Goal: Information Seeking & Learning: Learn about a topic

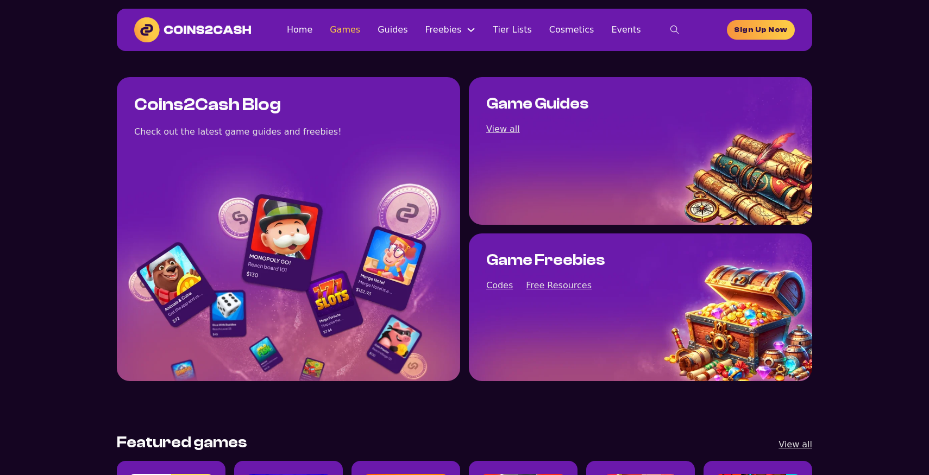
click at [357, 35] on link "Games" at bounding box center [345, 29] width 30 height 15
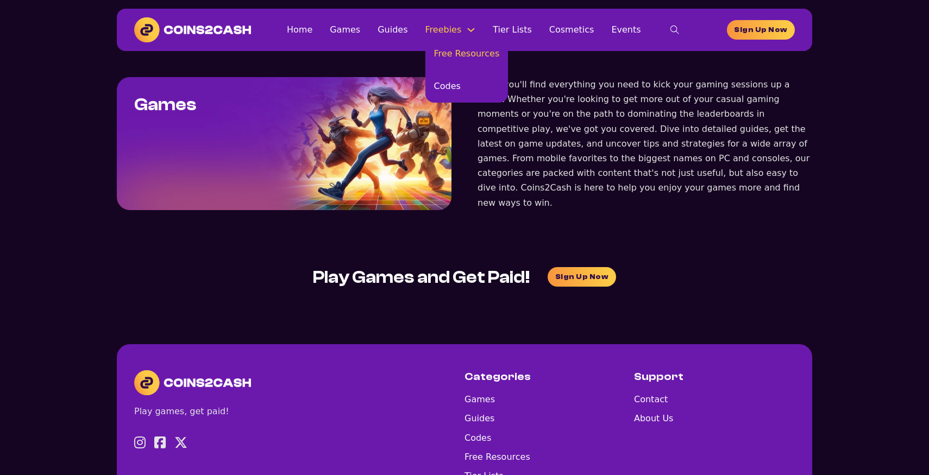
click at [438, 48] on link "Free Resources" at bounding box center [466, 53] width 83 height 33
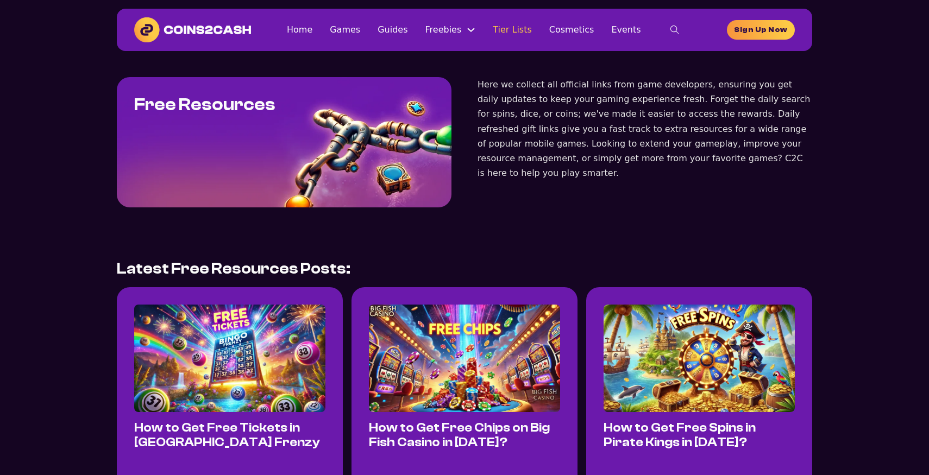
click at [527, 32] on link "Tier Lists" at bounding box center [512, 29] width 39 height 15
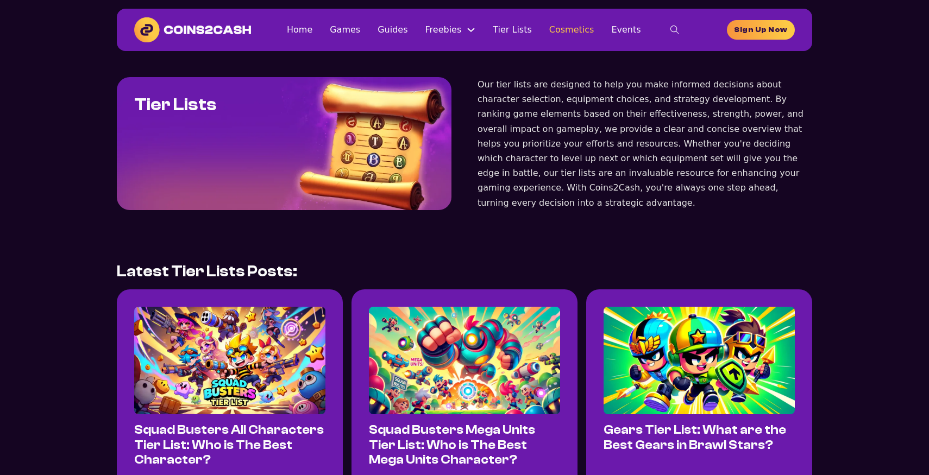
click at [572, 24] on link "Cosmetics" at bounding box center [571, 29] width 45 height 15
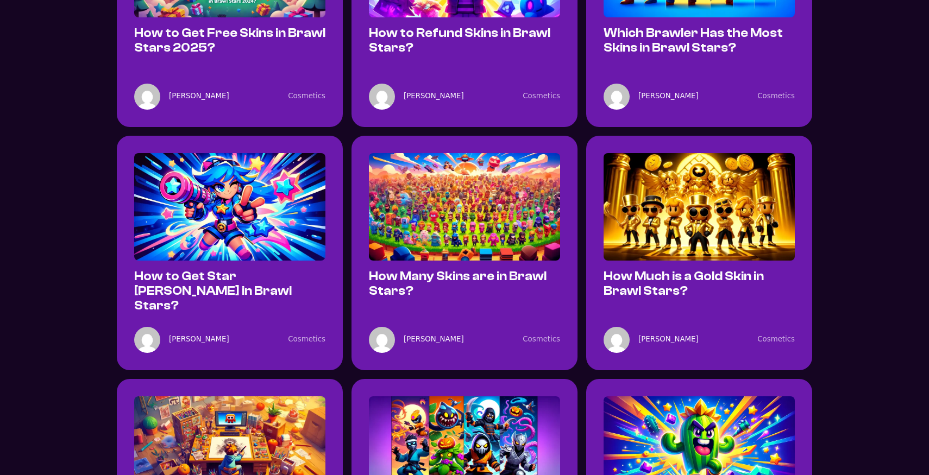
scroll to position [521, 0]
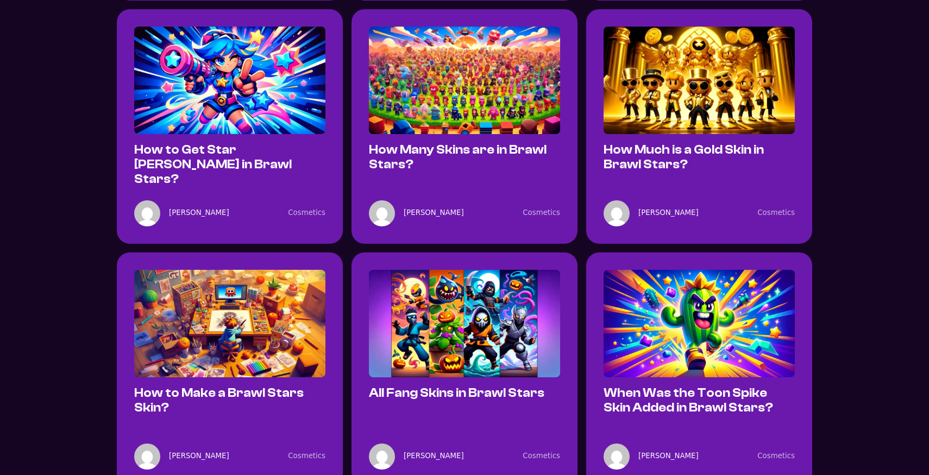
click at [519, 101] on img at bounding box center [464, 81] width 191 height 108
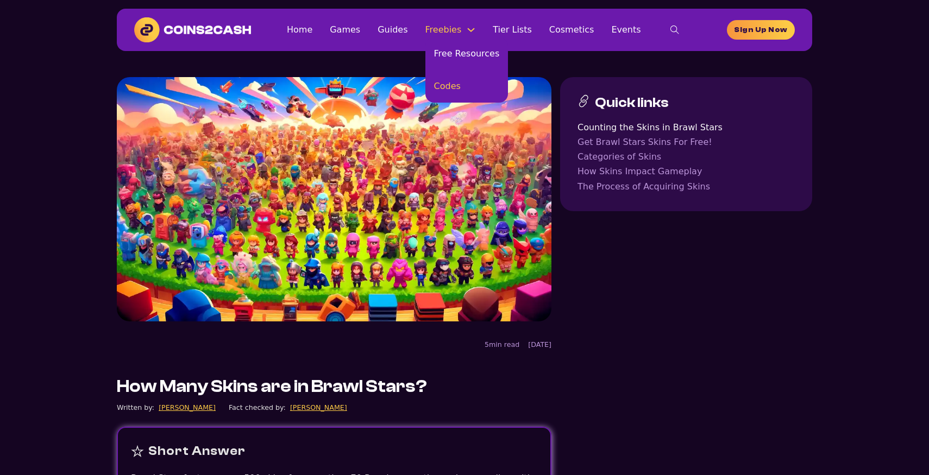
click at [453, 89] on link "Codes" at bounding box center [466, 86] width 83 height 33
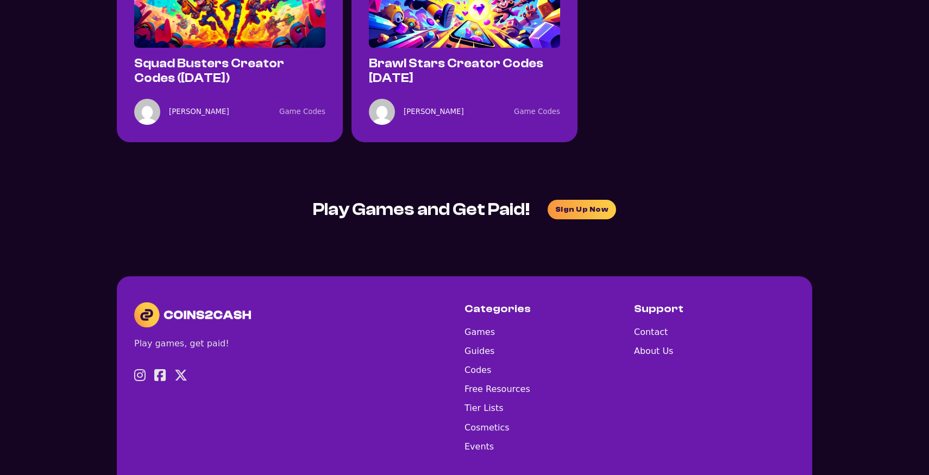
scroll to position [364, 0]
click at [431, 75] on link "Brawl Stars Creator Codes [DATE]" at bounding box center [456, 71] width 174 height 29
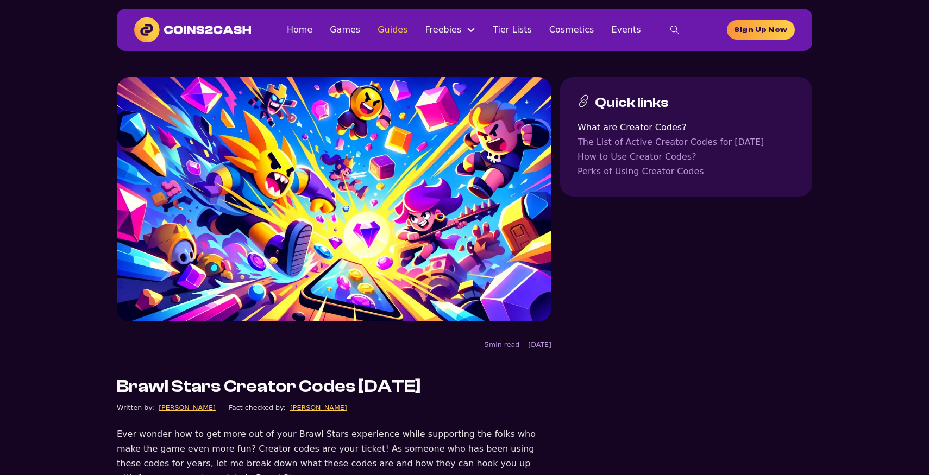
click at [394, 24] on link "Guides" at bounding box center [392, 29] width 30 height 15
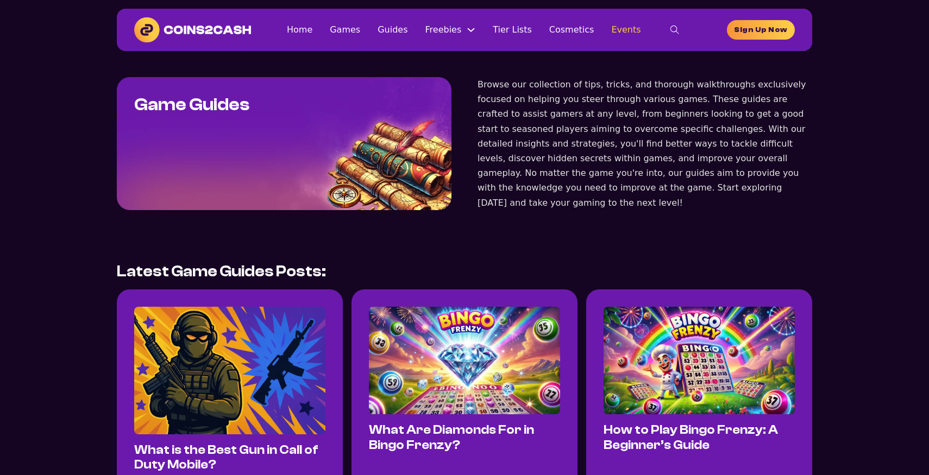
click at [615, 31] on link "Events" at bounding box center [625, 29] width 29 height 15
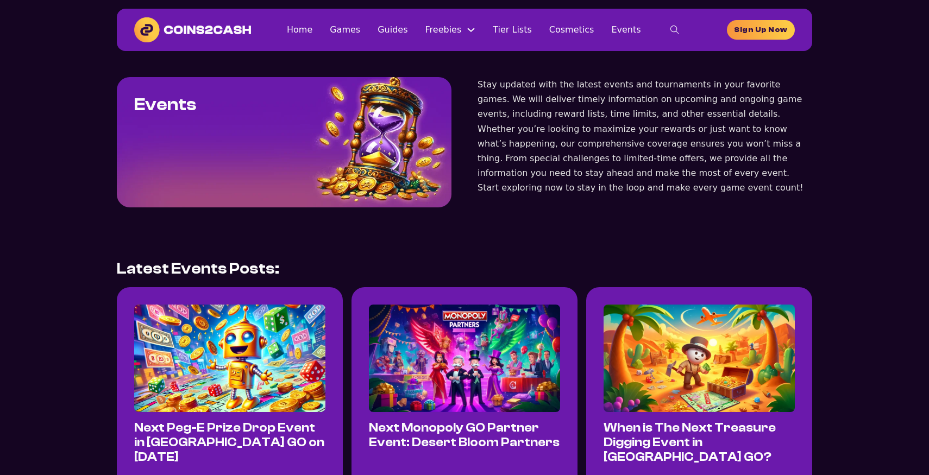
click at [191, 339] on img at bounding box center [229, 359] width 191 height 108
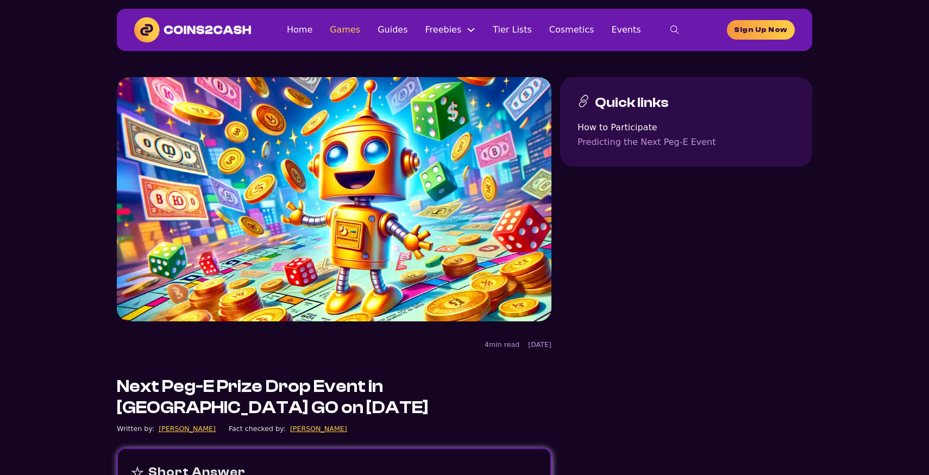
click at [345, 28] on link "Games" at bounding box center [345, 29] width 30 height 15
